Goal: Information Seeking & Learning: Learn about a topic

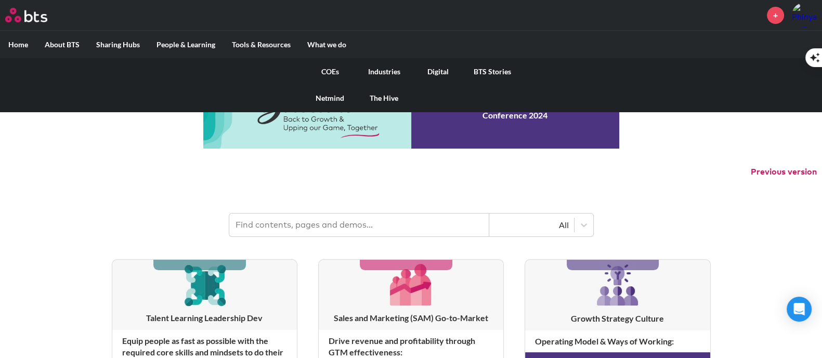
click at [333, 69] on link "COEs" at bounding box center [330, 71] width 54 height 27
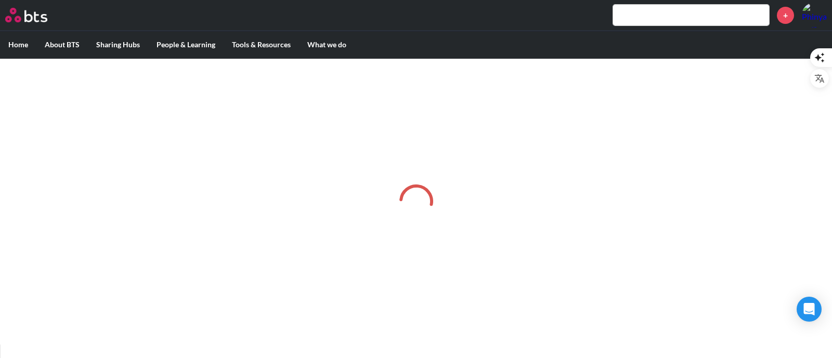
click at [661, 20] on input "text" at bounding box center [691, 15] width 156 height 21
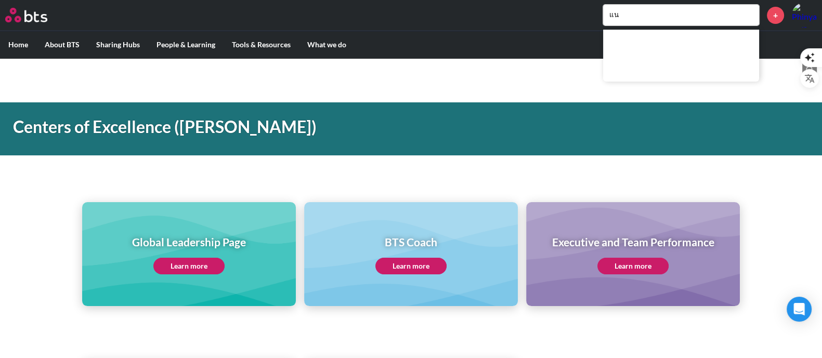
type input "แ"
type input "o"
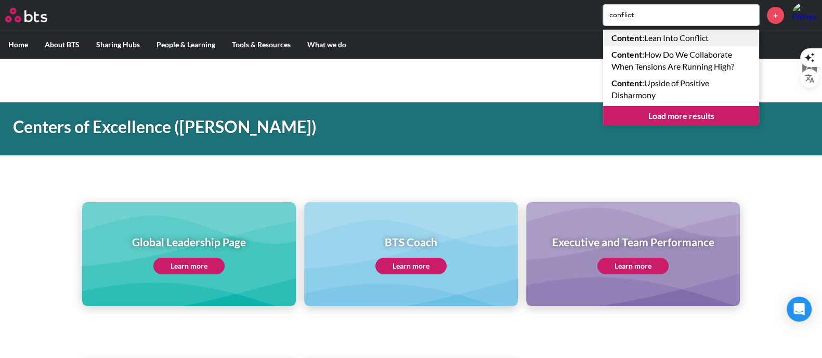
type input "conflict"
click at [718, 34] on link "Content : Lean Into Conflict" at bounding box center [681, 38] width 156 height 17
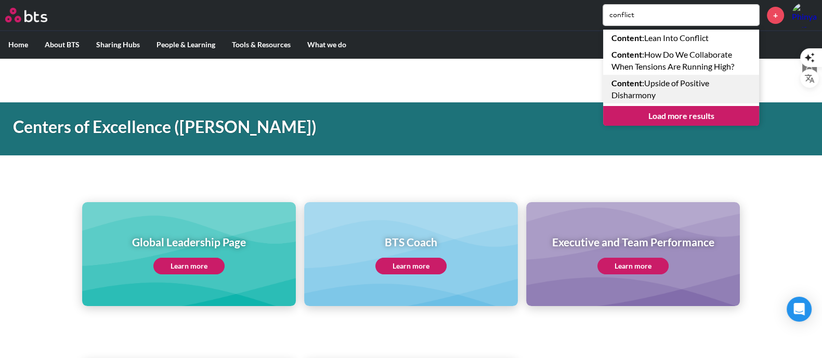
click at [681, 93] on link "Content : Upside of Positive Disharmony" at bounding box center [681, 89] width 156 height 29
click at [648, 119] on link "Load more results" at bounding box center [681, 116] width 156 height 20
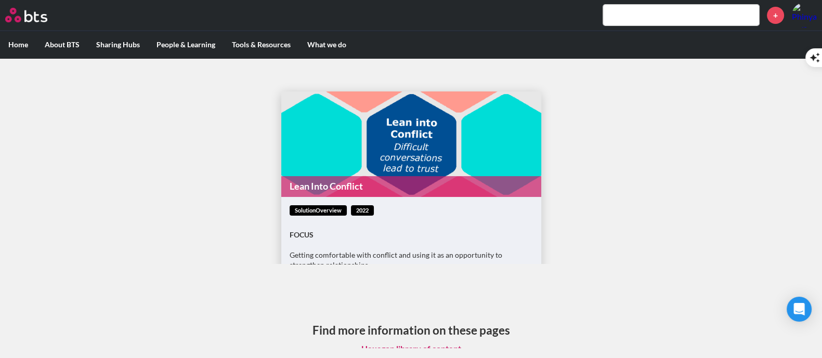
click at [417, 178] on link "Lean Into Conflict" at bounding box center [411, 186] width 260 height 20
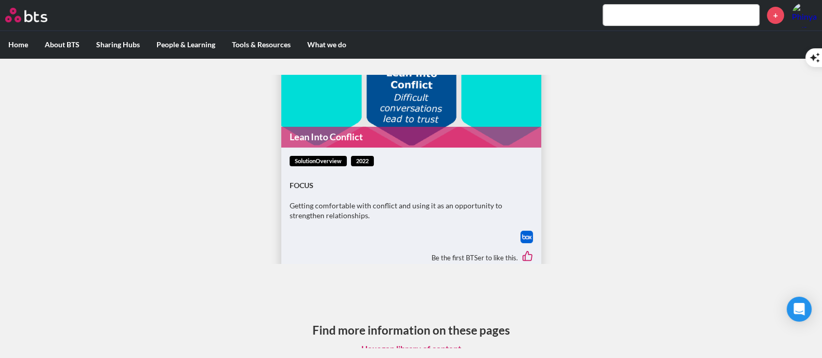
scroll to position [82, 0]
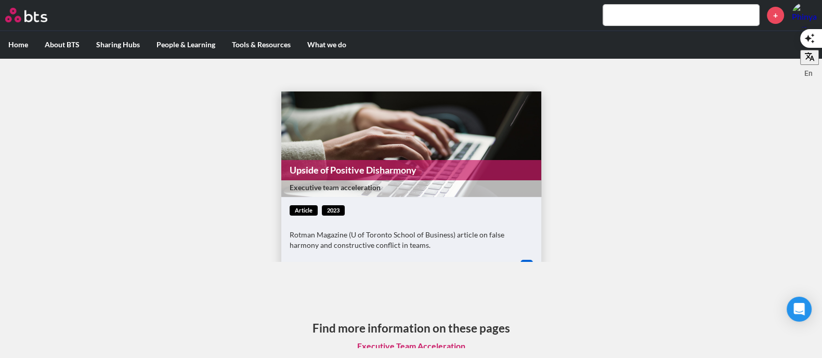
click at [422, 178] on link "Upside of Positive Disharmony" at bounding box center [411, 170] width 260 height 20
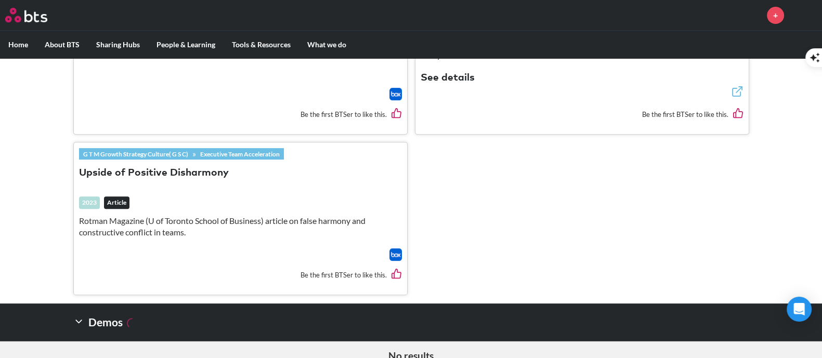
scroll to position [525, 0]
